Goal: Find specific page/section: Find specific page/section

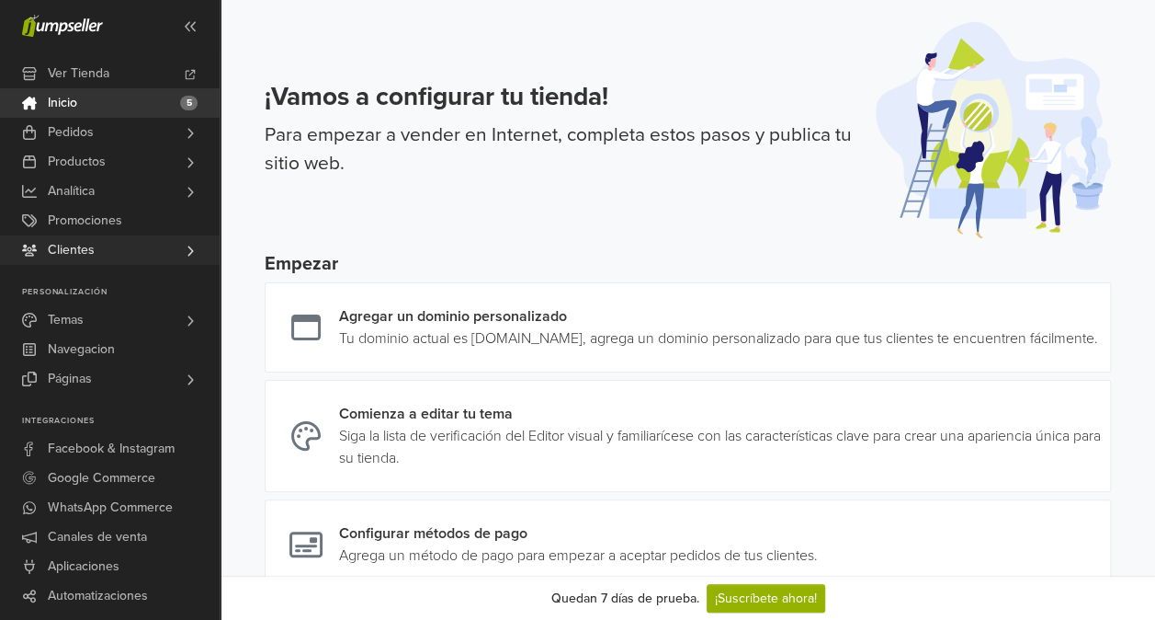
click at [160, 246] on link "Clientes" at bounding box center [110, 249] width 220 height 29
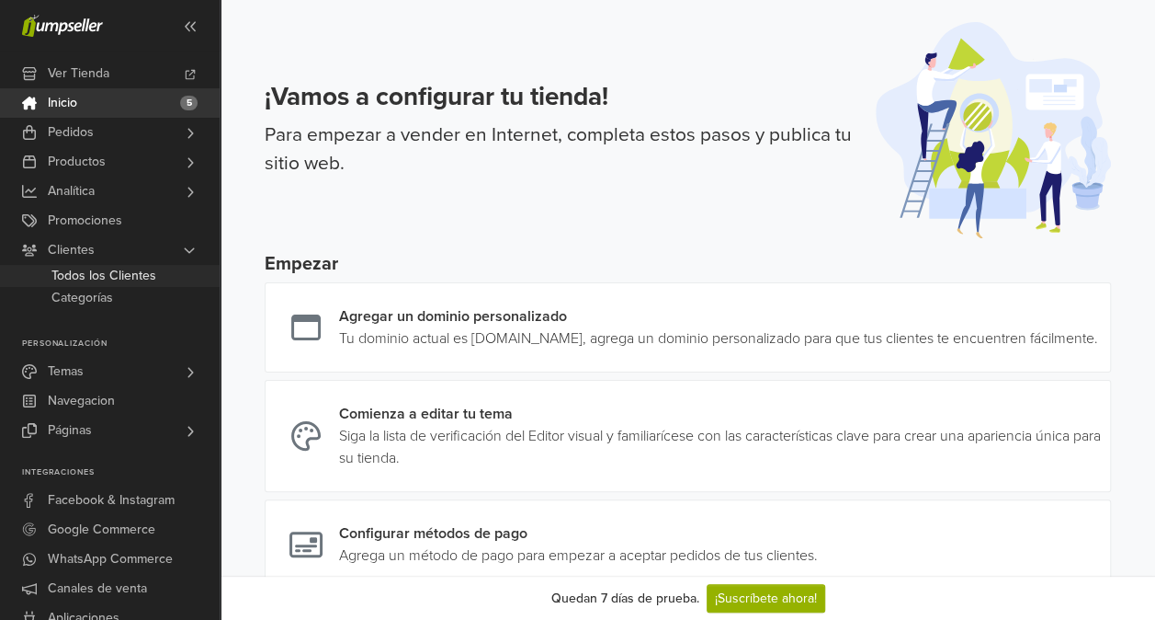
click at [129, 274] on span "Todos los Clientes" at bounding box center [103, 276] width 105 height 22
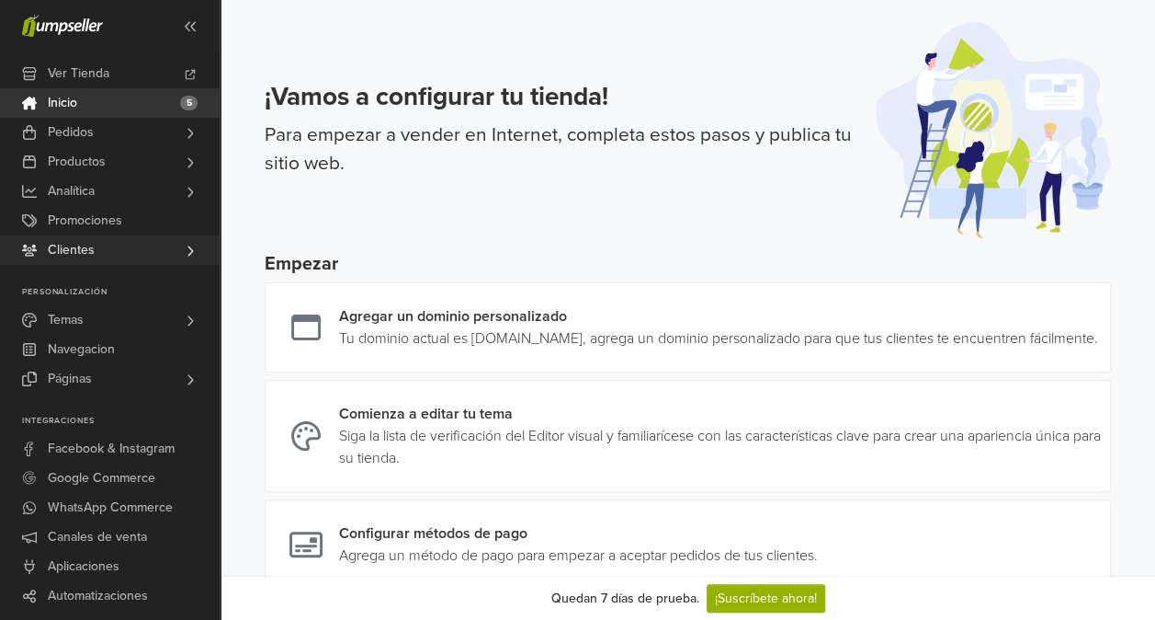
click at [100, 245] on link "Clientes" at bounding box center [110, 249] width 220 height 29
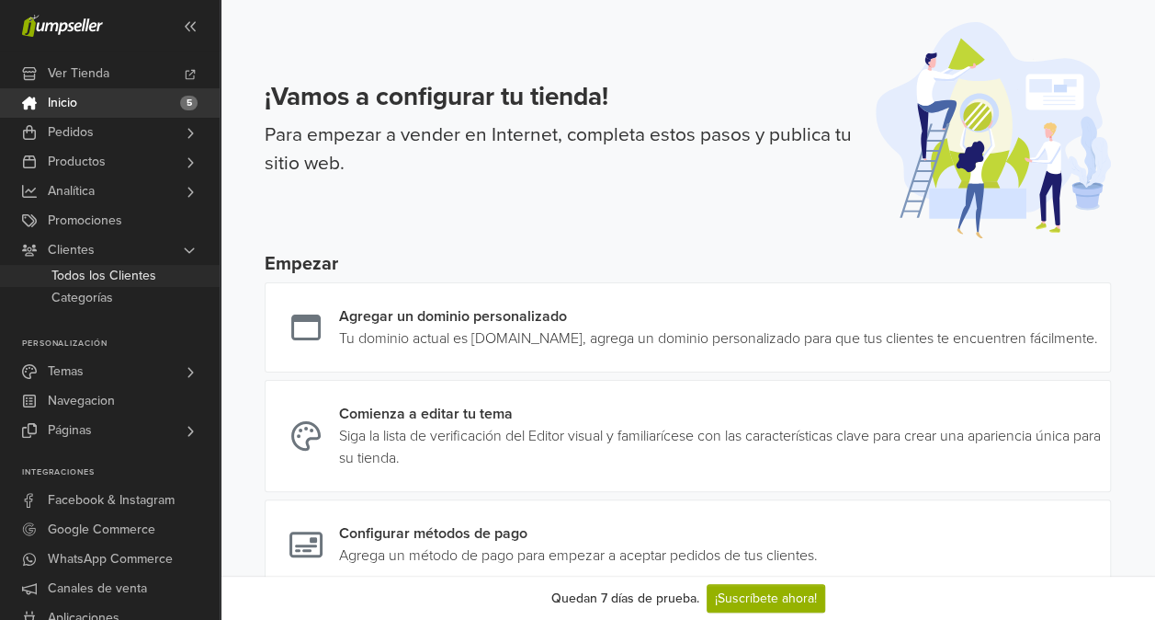
click at [93, 281] on span "Todos los Clientes" at bounding box center [103, 276] width 105 height 22
